Goal: Task Accomplishment & Management: Use online tool/utility

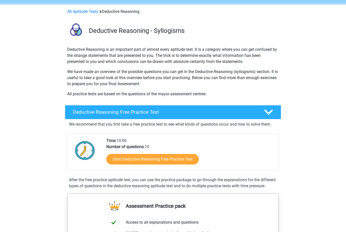
scroll to position [17, 0]
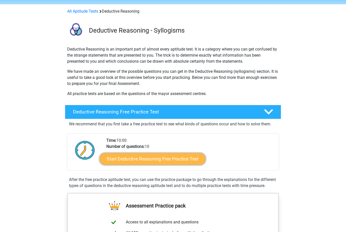
click at [132, 157] on link "Start Deductive Reasoning Free Practice Test" at bounding box center [153, 159] width 106 height 12
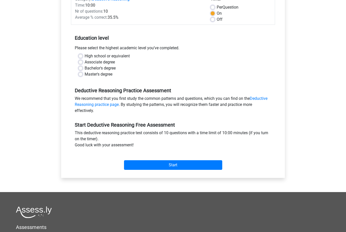
scroll to position [73, 0]
click at [85, 73] on label "Master's degree" at bounding box center [99, 74] width 28 height 6
click at [80, 73] on input "Master's degree" at bounding box center [81, 73] width 4 height 5
radio input "true"
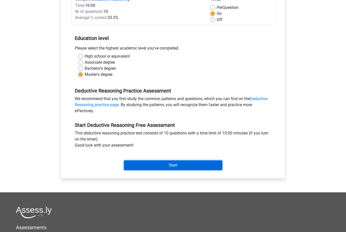
click at [158, 161] on input "Start" at bounding box center [173, 165] width 98 height 10
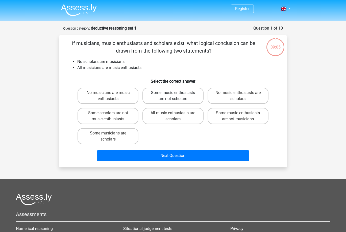
click at [184, 95] on label "Some music enthusiasts are not scholars" at bounding box center [172, 96] width 61 height 16
click at [176, 95] on input "Some music enthusiasts are not scholars" at bounding box center [174, 94] width 3 height 3
radio input "true"
click at [183, 99] on label "Some music enthusiasts are not scholars" at bounding box center [172, 96] width 61 height 16
click at [176, 96] on input "Some music enthusiasts are not scholars" at bounding box center [174, 94] width 3 height 3
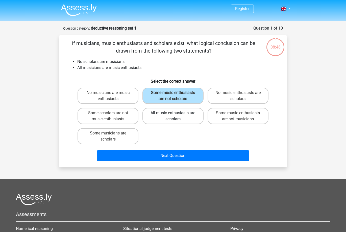
click at [181, 115] on label "All music enthusiasts are scholars" at bounding box center [172, 116] width 61 height 16
click at [176, 115] on input "All music enthusiasts are scholars" at bounding box center [174, 114] width 3 height 3
radio input "true"
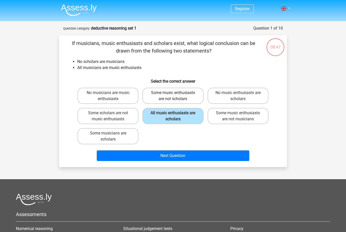
click at [190, 96] on label "Some music enthusiasts are not scholars" at bounding box center [172, 96] width 61 height 16
click at [176, 96] on input "Some music enthusiasts are not scholars" at bounding box center [174, 94] width 3 height 3
radio input "true"
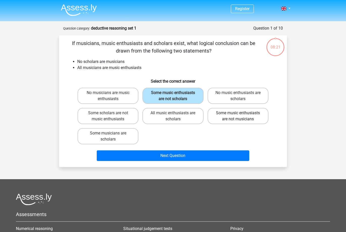
click at [238, 117] on label "Some music enthusiasts are not musicians" at bounding box center [238, 116] width 61 height 16
click at [238, 116] on input "Some music enthusiasts are not musicians" at bounding box center [239, 114] width 3 height 3
radio input "true"
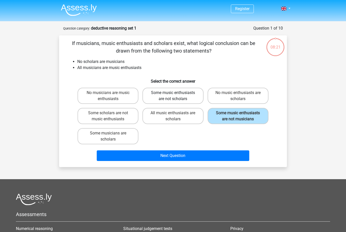
click at [188, 101] on label "Some music enthusiasts are not scholars" at bounding box center [172, 96] width 61 height 16
click at [176, 96] on input "Some music enthusiasts are not scholars" at bounding box center [174, 94] width 3 height 3
radio input "true"
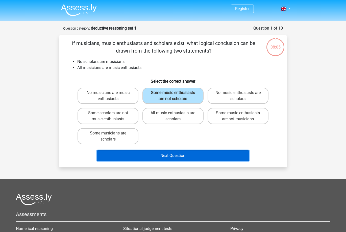
click at [198, 151] on button "Next Question" at bounding box center [173, 155] width 153 height 11
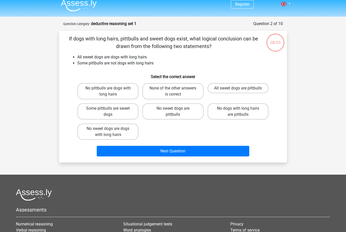
scroll to position [4, 0]
